Goal: Task Accomplishment & Management: Complete application form

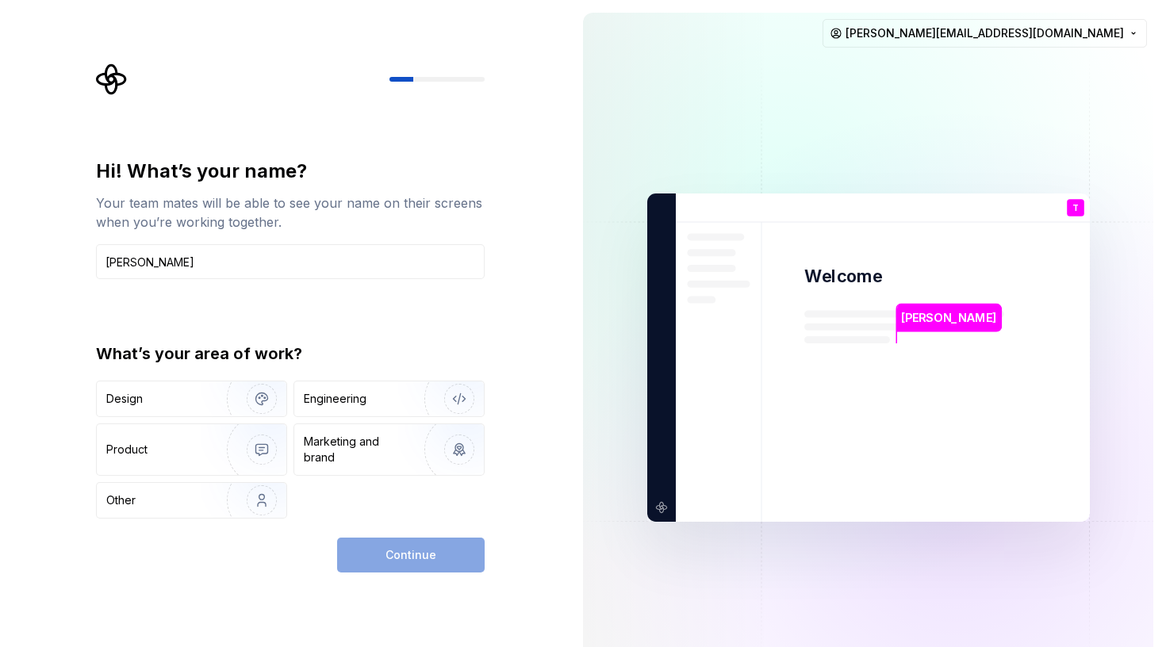
type input "Tony"
click at [508, 412] on div "Hi! What’s your name? Your team mates will be able to see your name on their sc…" at bounding box center [285, 357] width 570 height 715
click at [201, 403] on img "button" at bounding box center [251, 399] width 101 height 106
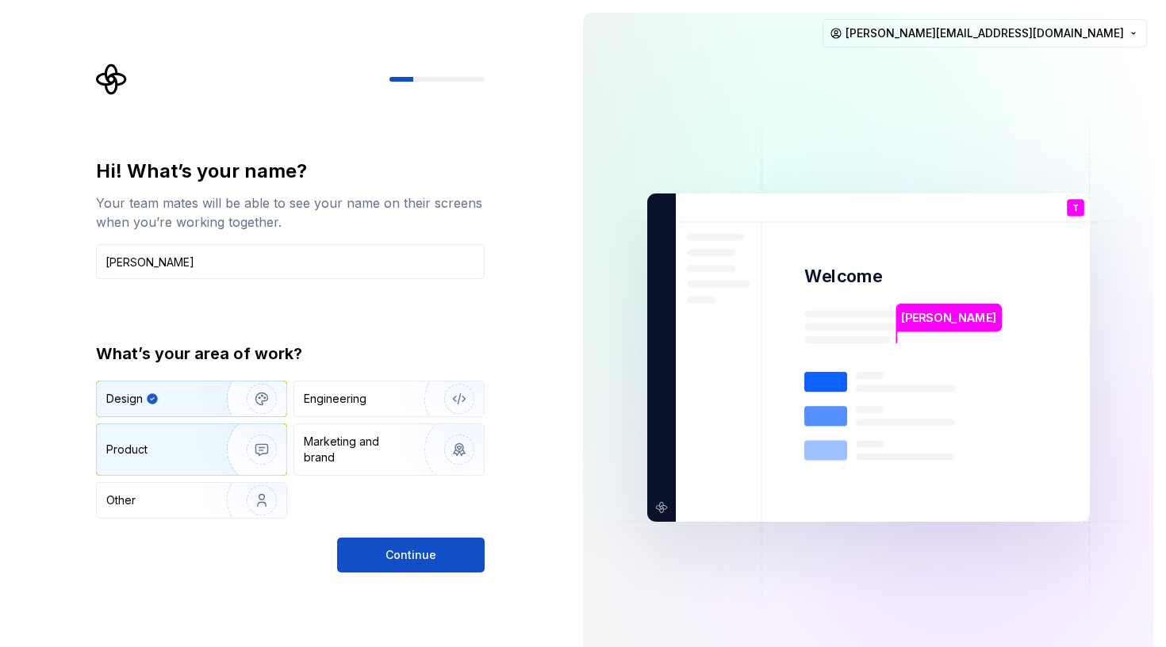
click at [164, 460] on div "Product" at bounding box center [192, 449] width 190 height 51
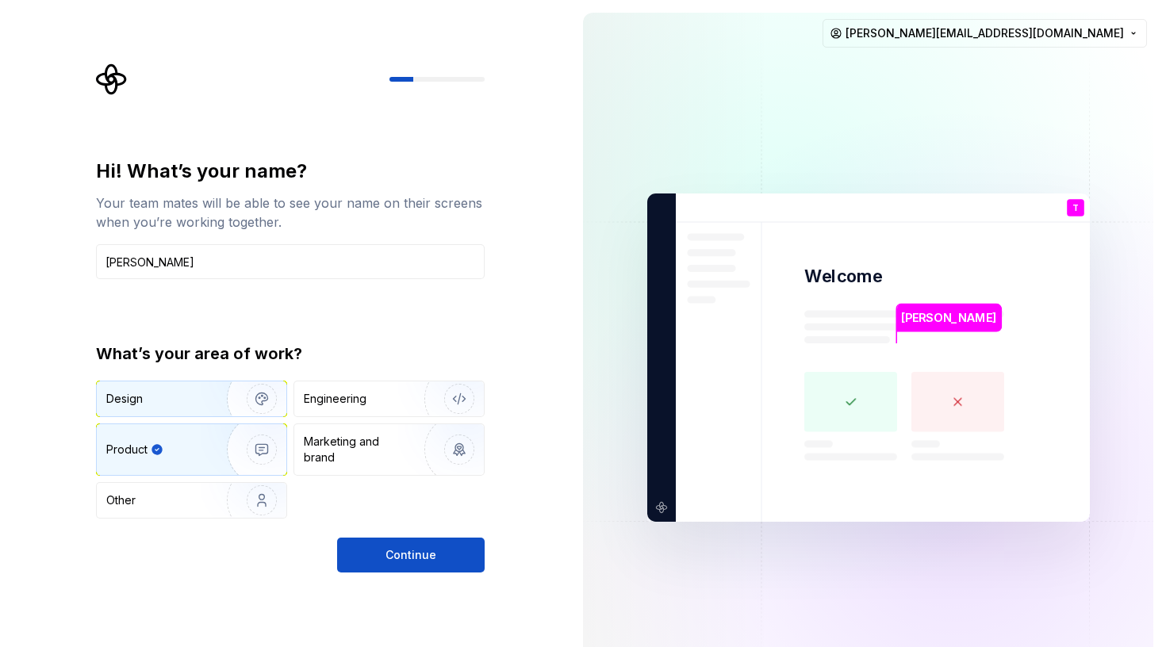
click at [186, 397] on div "Design" at bounding box center [156, 399] width 100 height 16
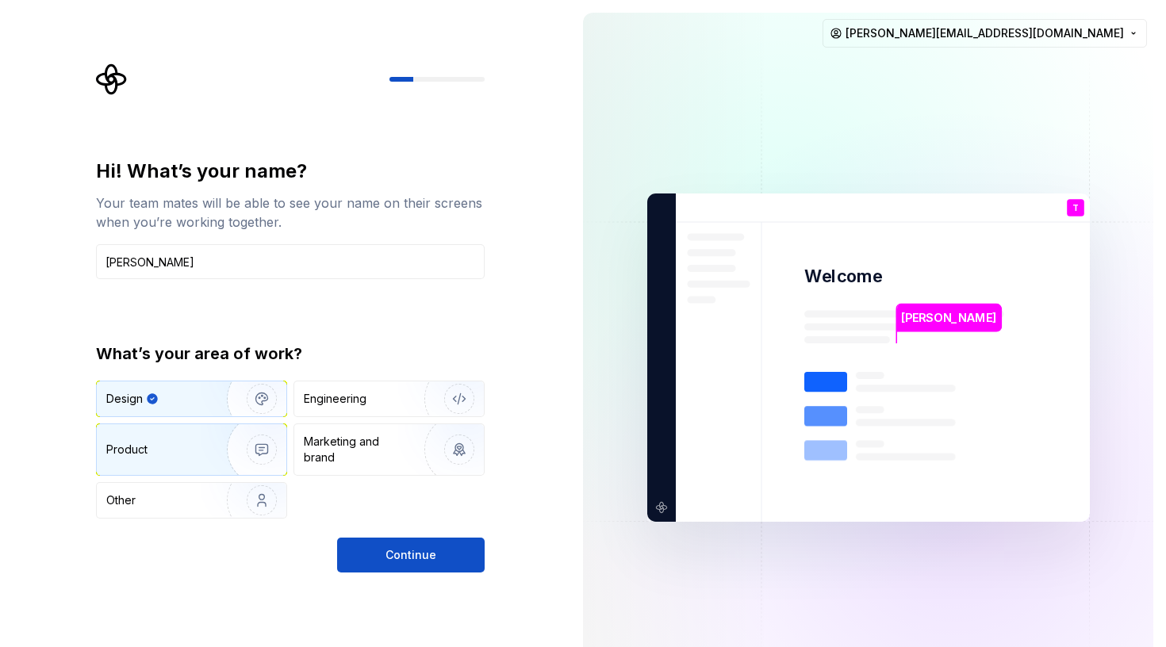
click at [181, 431] on div "Product" at bounding box center [192, 449] width 190 height 51
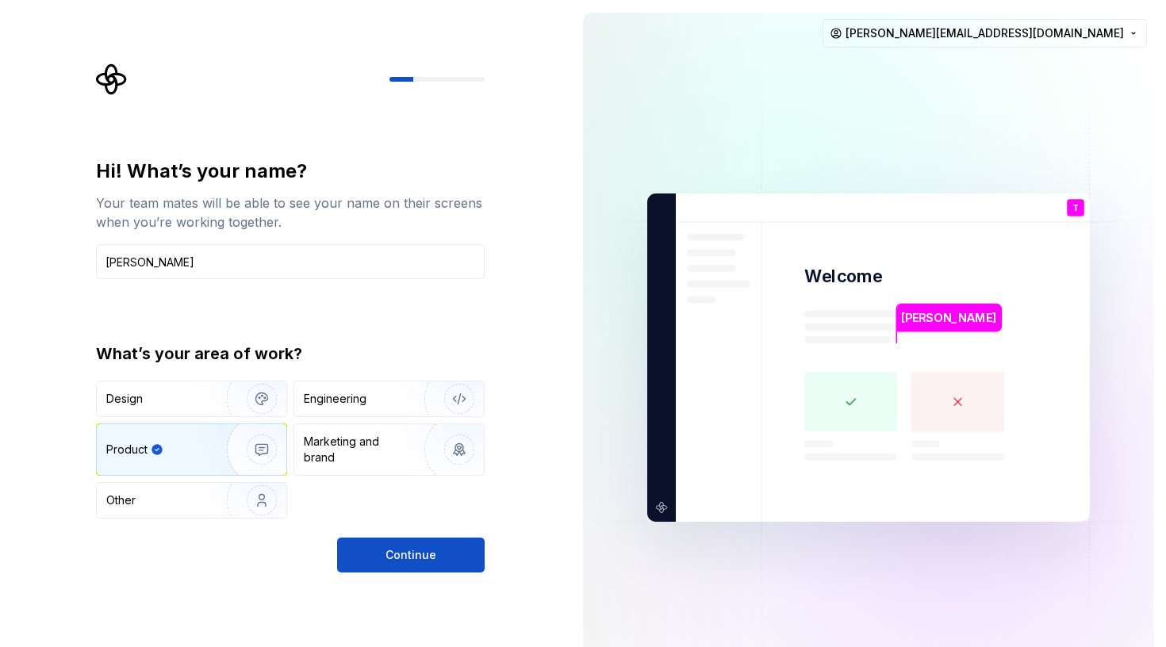
click at [422, 555] on span "Continue" at bounding box center [410, 555] width 51 height 16
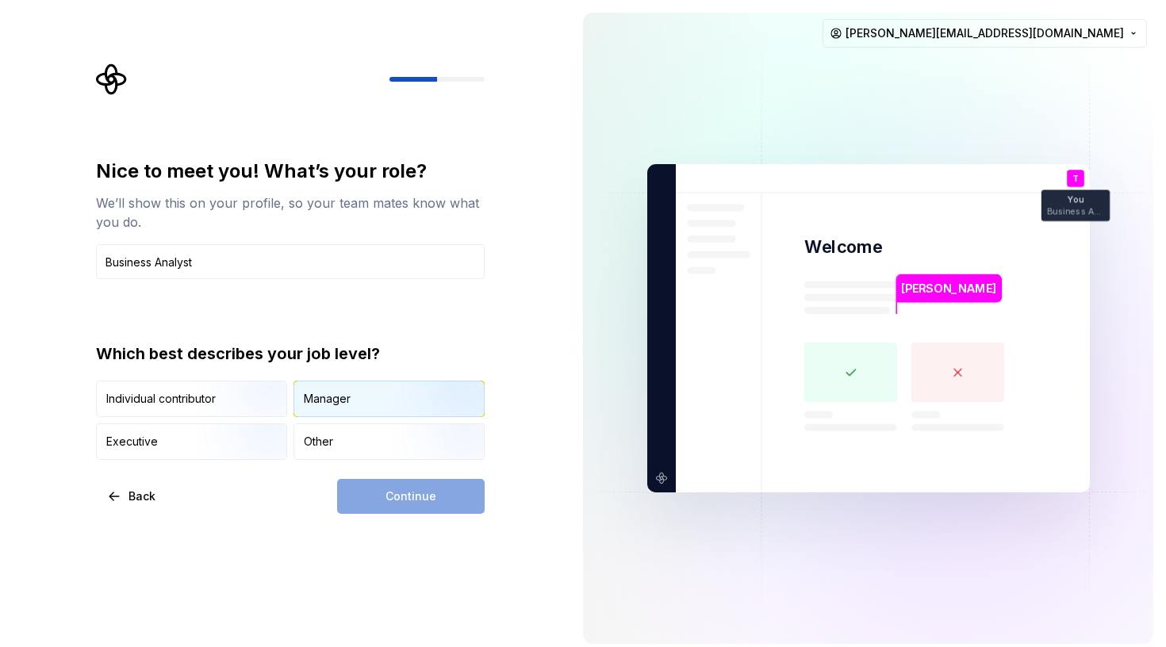
type input "Business Analyst"
click at [313, 403] on div "Manager" at bounding box center [327, 399] width 47 height 16
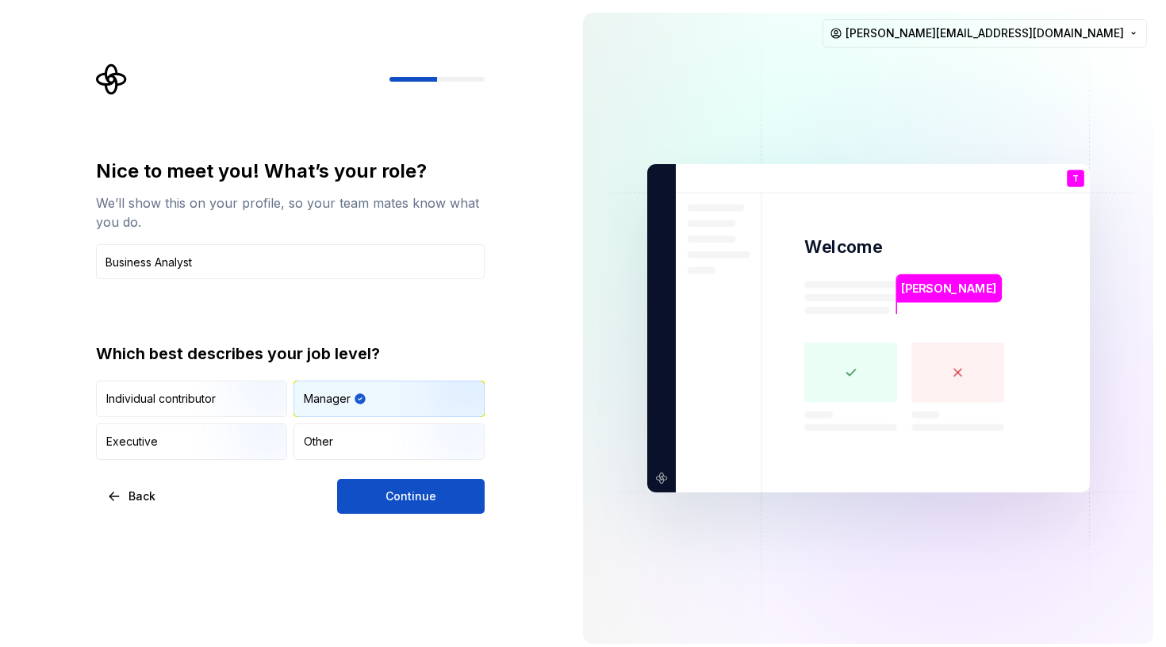
click at [418, 499] on span "Continue" at bounding box center [410, 496] width 51 height 16
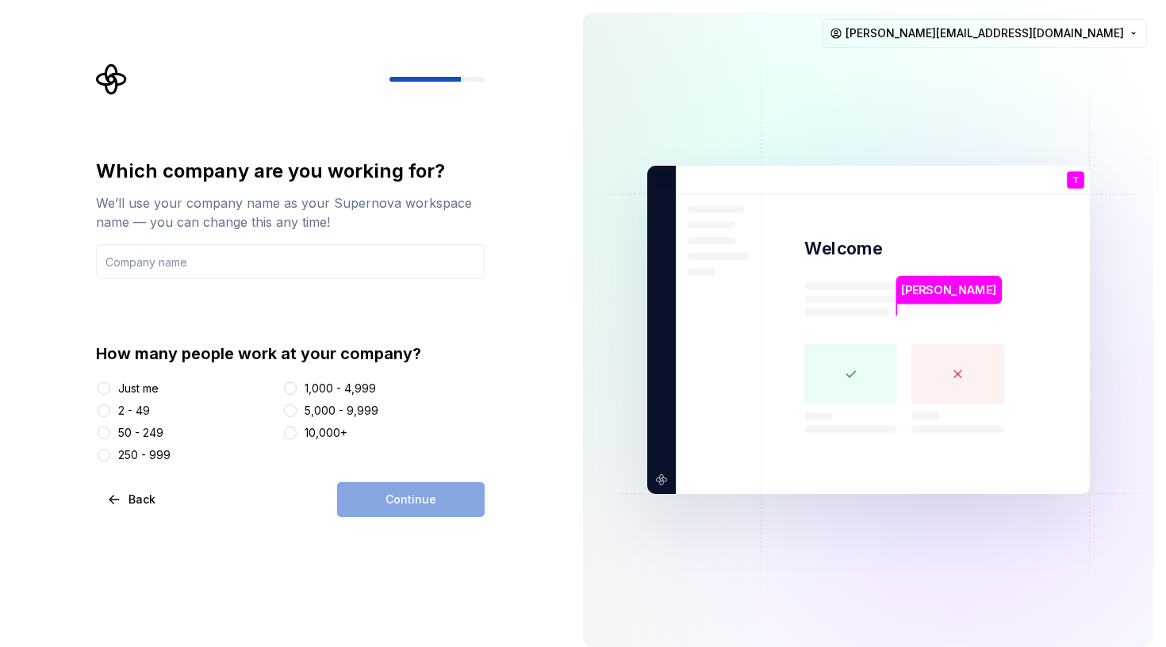
drag, startPoint x: 113, startPoint y: 455, endPoint x: 344, endPoint y: 469, distance: 231.9
click at [115, 455] on div "250 - 999" at bounding box center [186, 455] width 181 height 16
click at [106, 450] on button "250 - 999" at bounding box center [104, 455] width 13 height 13
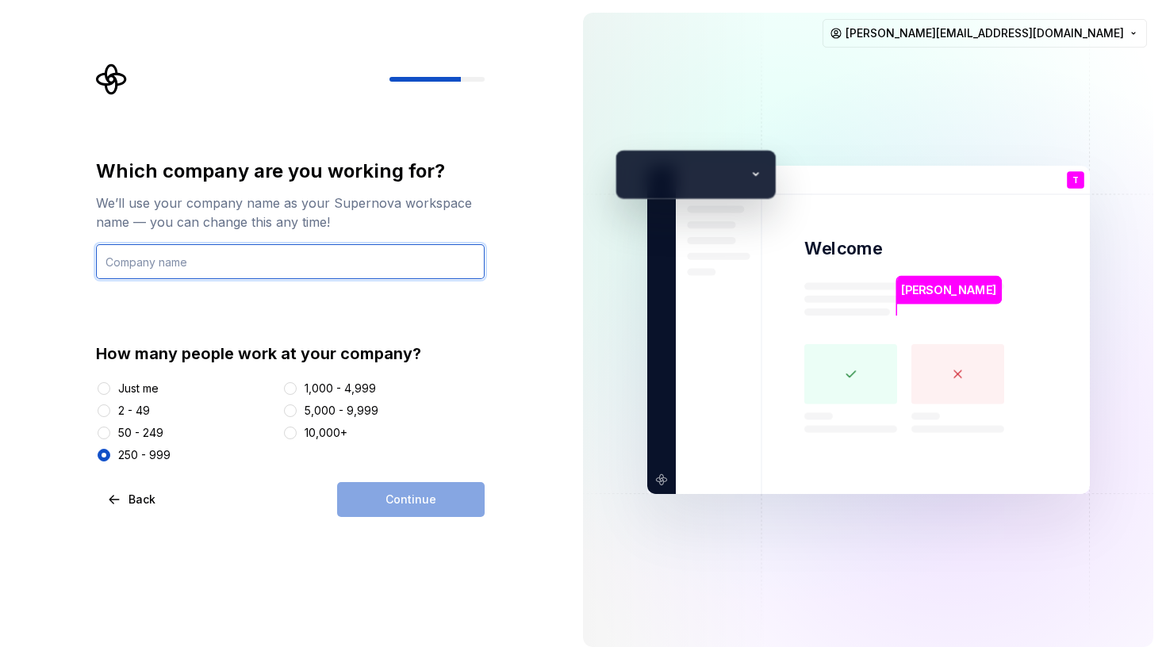
click at [196, 271] on input "text" at bounding box center [290, 261] width 389 height 35
type input "LifeSearch"
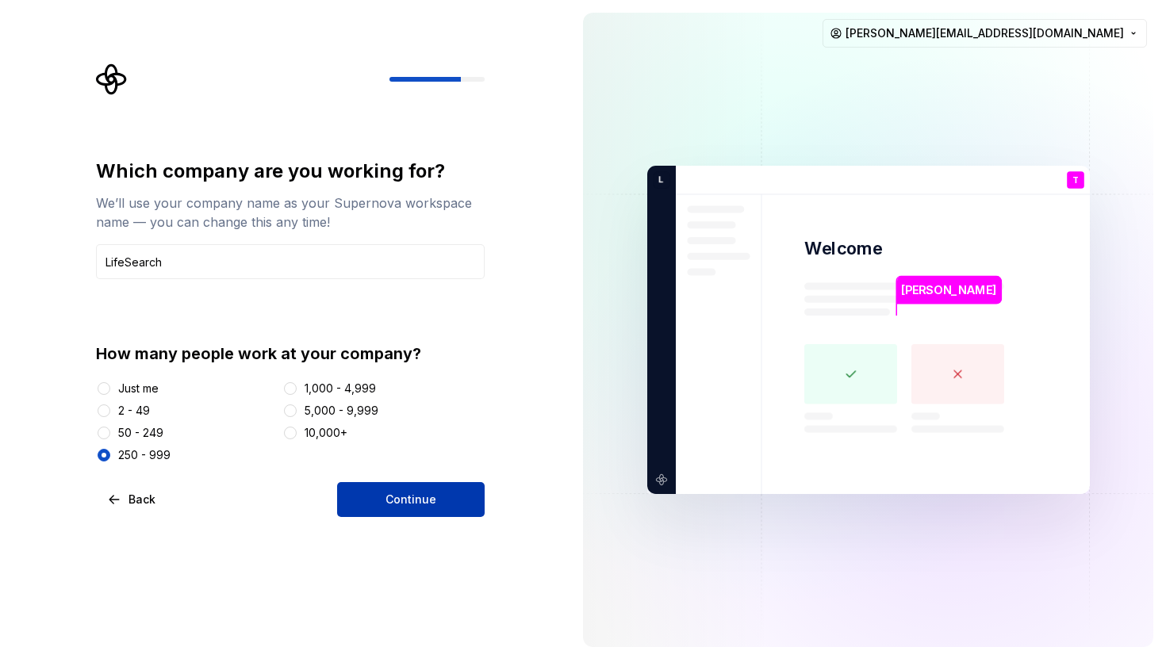
click at [403, 500] on span "Continue" at bounding box center [410, 500] width 51 height 16
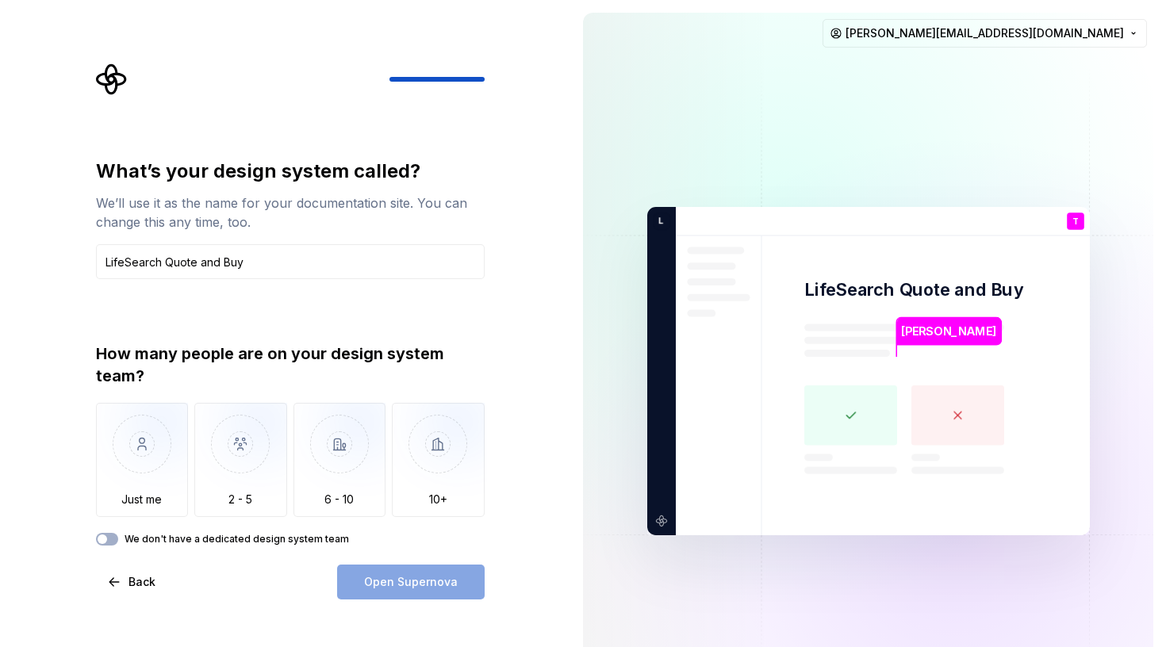
type input "LifeSearch Quote and Buy"
click at [536, 374] on div "What’s your design system called? We’ll use it as the name for your documentati…" at bounding box center [285, 371] width 570 height 742
drag, startPoint x: 228, startPoint y: 463, endPoint x: 249, endPoint y: 465, distance: 20.7
click at [231, 463] on img "button" at bounding box center [240, 456] width 93 height 106
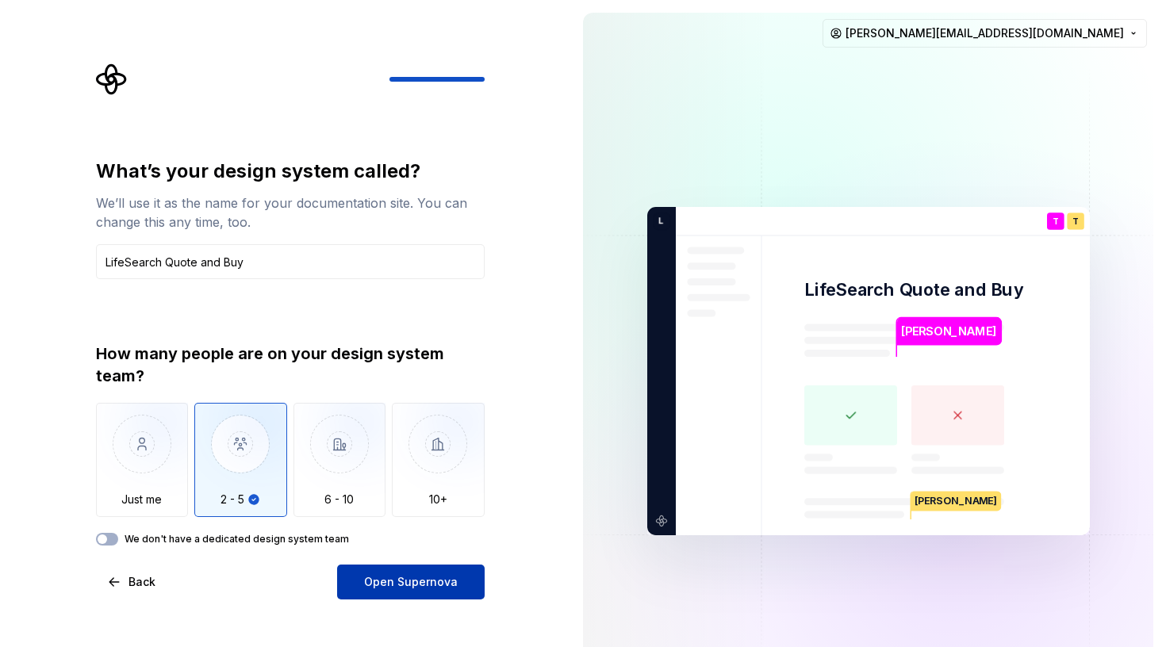
click at [448, 580] on span "Open Supernova" at bounding box center [411, 582] width 94 height 16
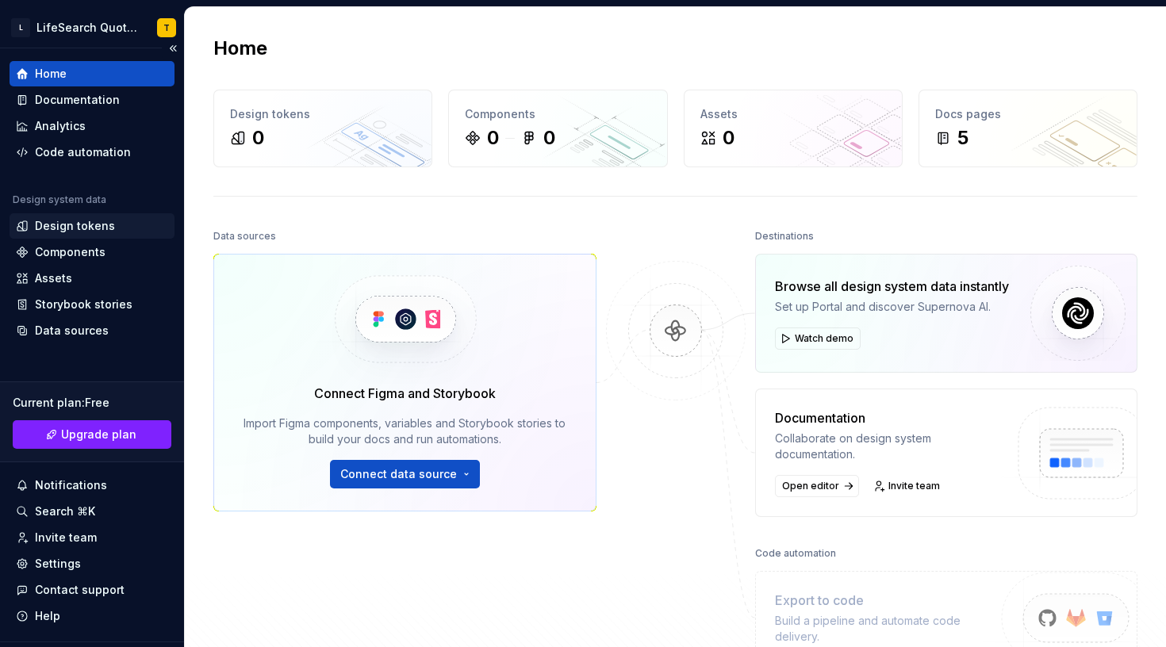
click at [47, 227] on div "Design tokens" at bounding box center [75, 226] width 80 height 16
click at [464, 477] on button "Connect data source" at bounding box center [405, 474] width 150 height 29
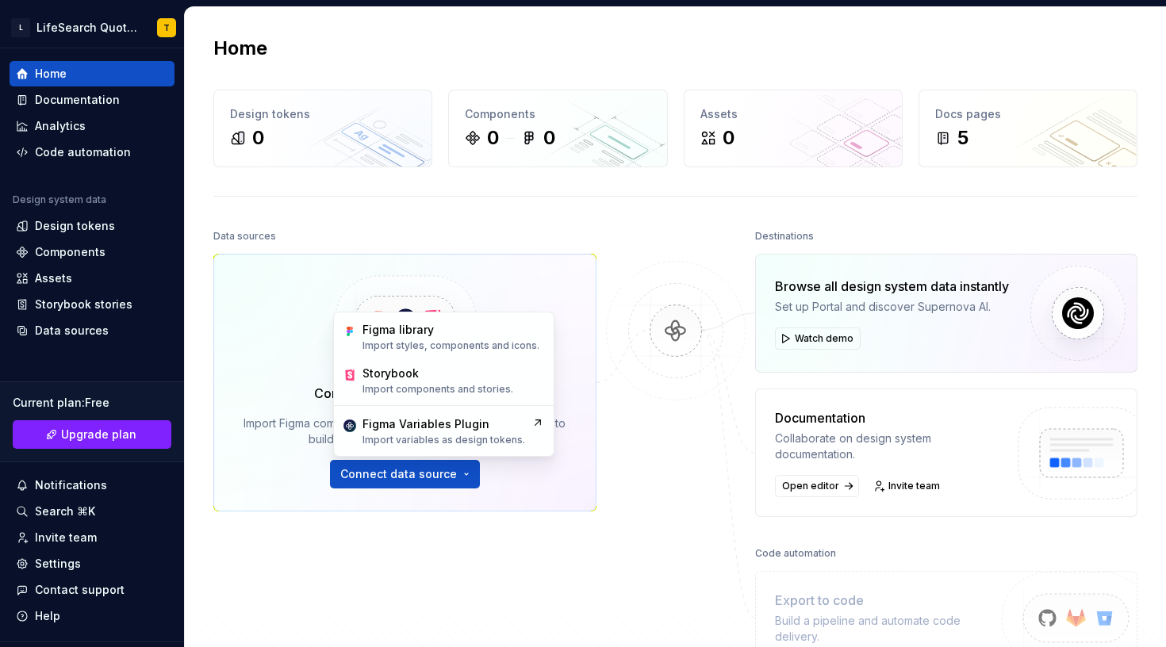
click at [643, 469] on div at bounding box center [675, 444] width 159 height 439
